Goal: Transaction & Acquisition: Purchase product/service

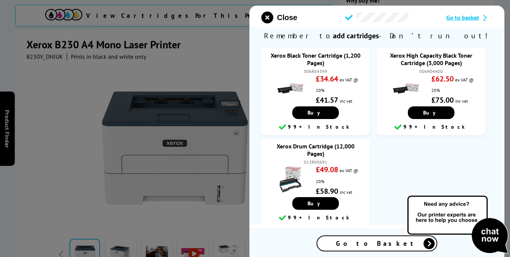
click at [394, 246] on span "Go to Basket" at bounding box center [377, 244] width 82 height 9
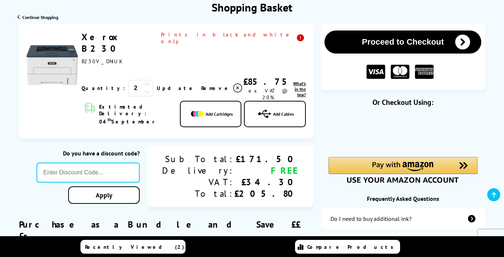
scroll to position [89, 0]
click at [144, 88] on icon at bounding box center [147, 91] width 7 height 7
click at [157, 85] on link "Update" at bounding box center [176, 88] width 38 height 7
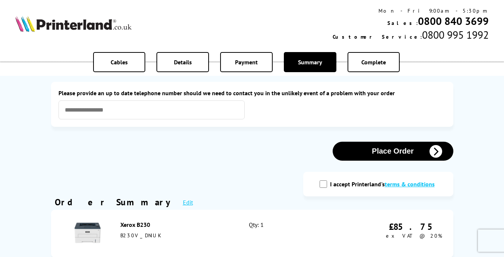
click at [323, 185] on input "I accept Printerland's terms & conditions" at bounding box center [323, 184] width 7 height 7
checkbox input "true"
click at [391, 150] on button "Place Order" at bounding box center [393, 151] width 121 height 19
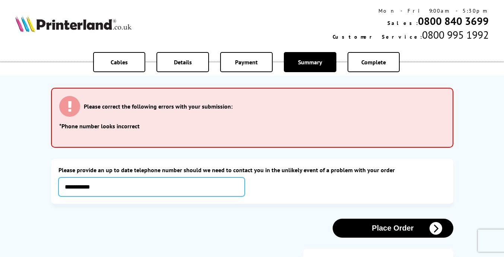
type input "**********"
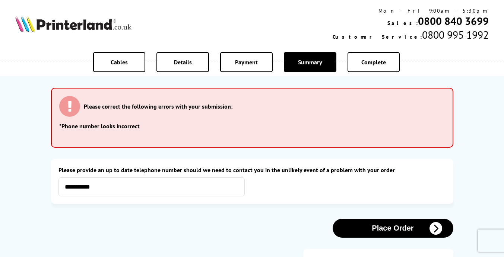
click at [425, 229] on button "Place Order" at bounding box center [393, 228] width 121 height 19
